Goal: Find specific page/section: Find specific page/section

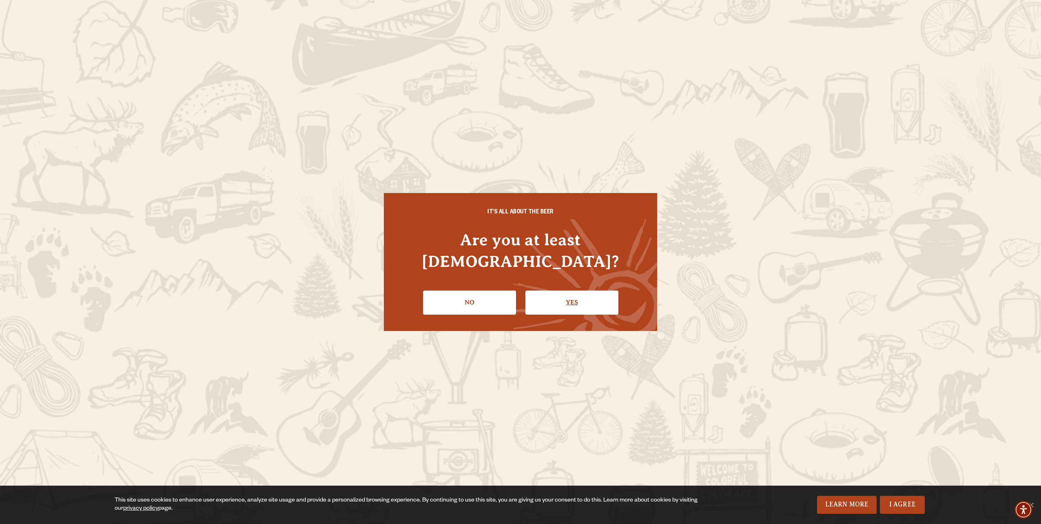
click at [544, 291] on link "Yes" at bounding box center [572, 303] width 93 height 24
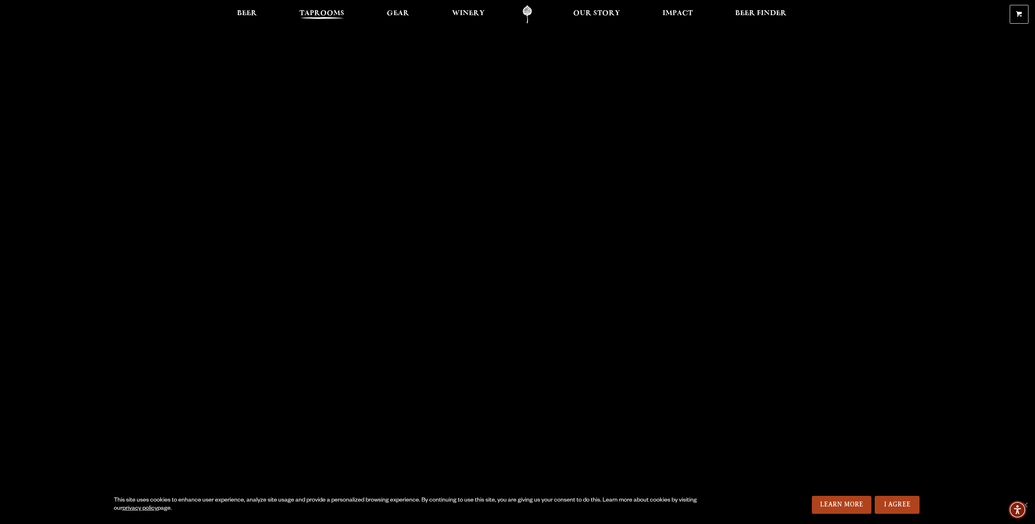
click at [316, 10] on span "Taprooms" at bounding box center [322, 13] width 45 height 7
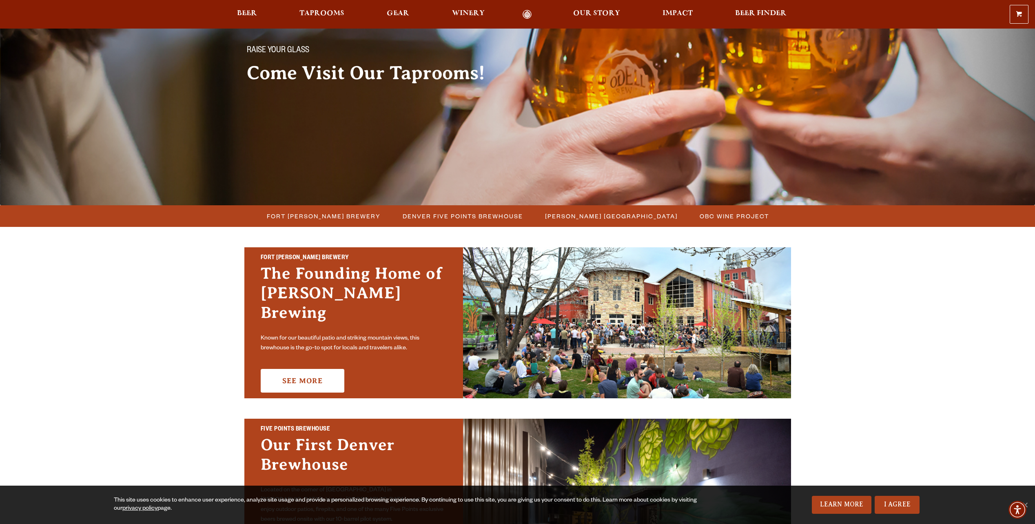
scroll to position [82, 0]
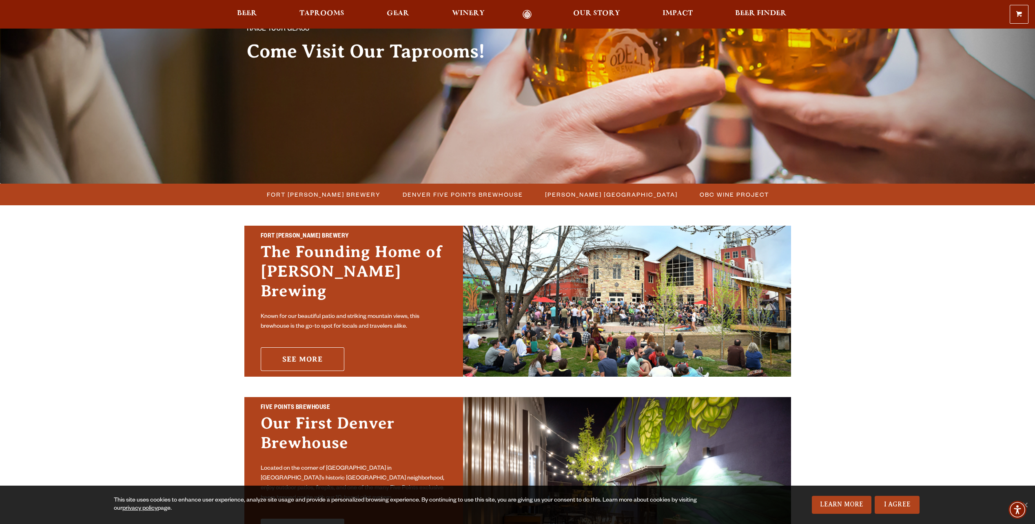
click at [308, 350] on link "See More" at bounding box center [303, 359] width 84 height 24
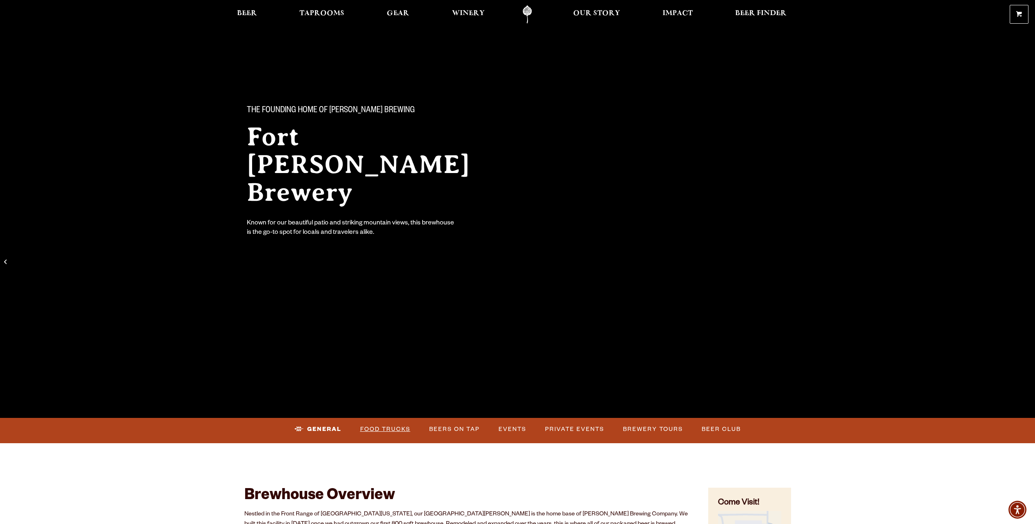
click at [377, 429] on link "Food Trucks" at bounding box center [385, 429] width 57 height 19
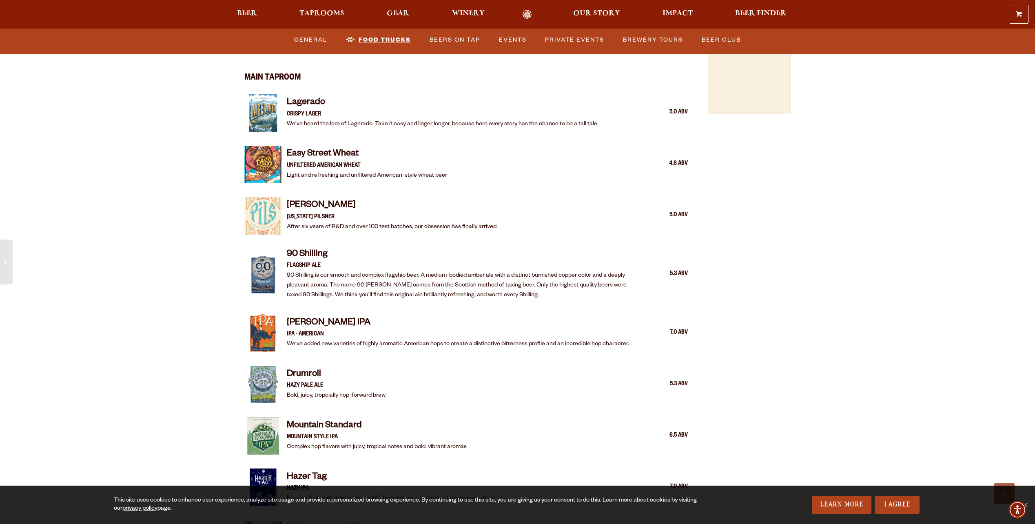
scroll to position [571, 0]
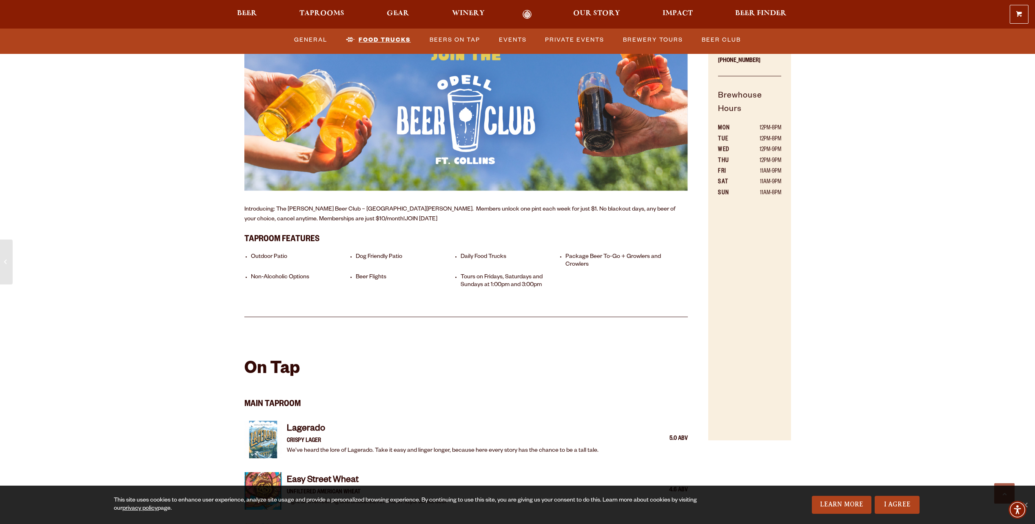
click at [398, 38] on link "Food Trucks" at bounding box center [378, 40] width 71 height 19
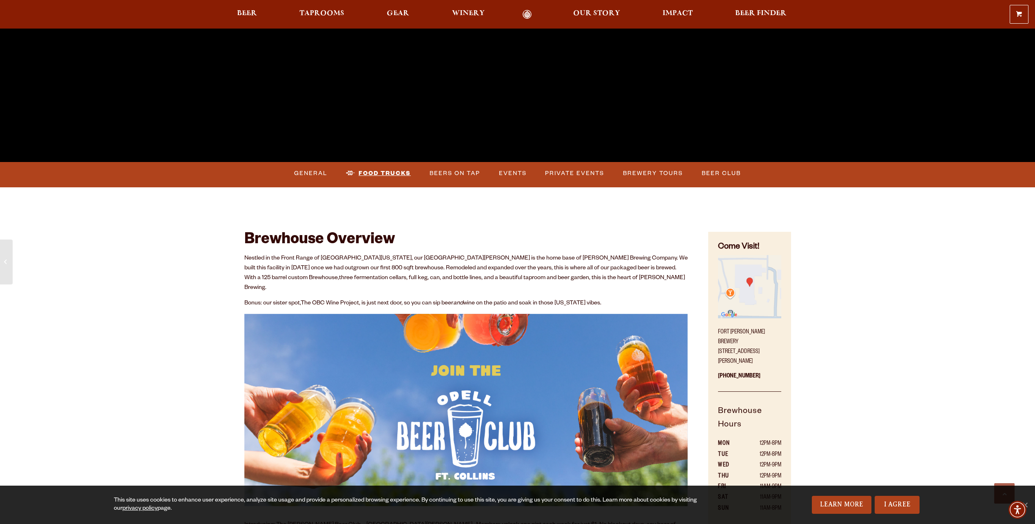
scroll to position [0, 0]
